Goal: Navigation & Orientation: Go to known website

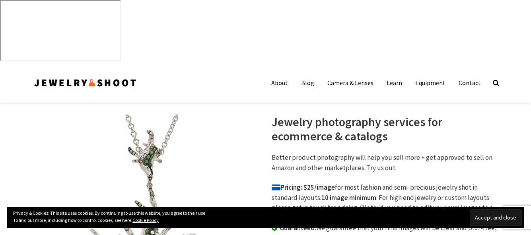
click at [485, 219] on input "Accept and close" at bounding box center [495, 217] width 52 height 16
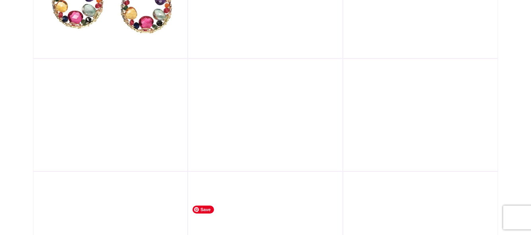
scroll to position [1113, 0]
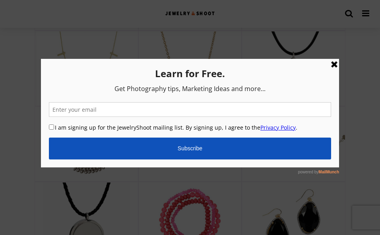
click at [333, 65] on link at bounding box center [335, 65] width 10 height 10
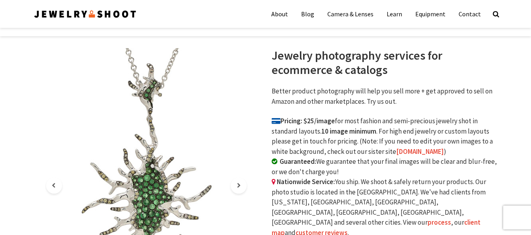
scroll to position [0, 0]
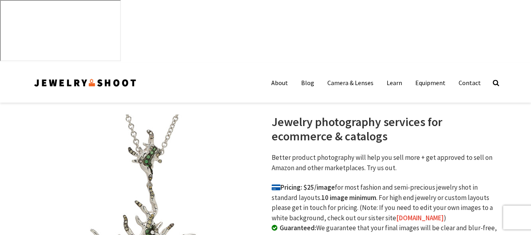
click at [107, 76] on img at bounding box center [85, 82] width 104 height 13
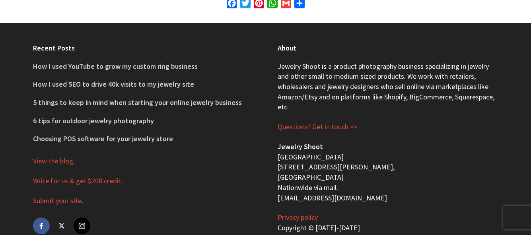
scroll to position [2945, 0]
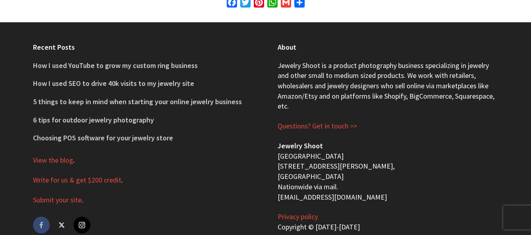
click at [37, 217] on link "facebook" at bounding box center [41, 225] width 17 height 17
